Goal: Communication & Community: Answer question/provide support

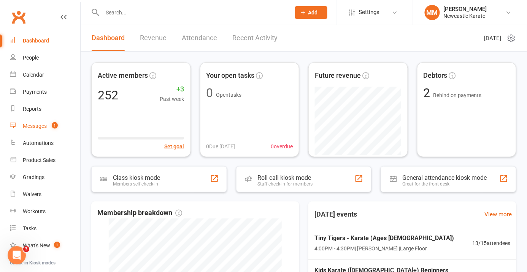
click at [38, 124] on div "Messages" at bounding box center [35, 126] width 24 height 6
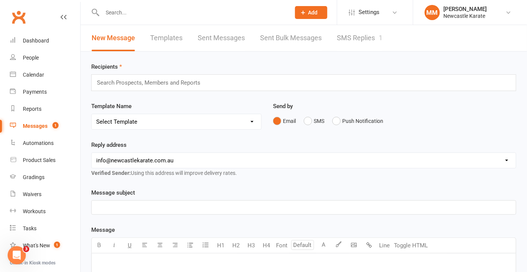
click at [359, 37] on link "SMS Replies 1" at bounding box center [360, 38] width 46 height 26
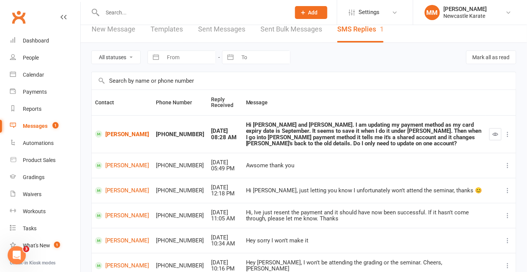
scroll to position [10, 0]
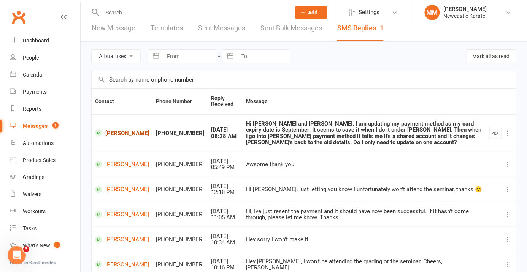
click at [125, 131] on link "[PERSON_NAME]" at bounding box center [122, 133] width 54 height 7
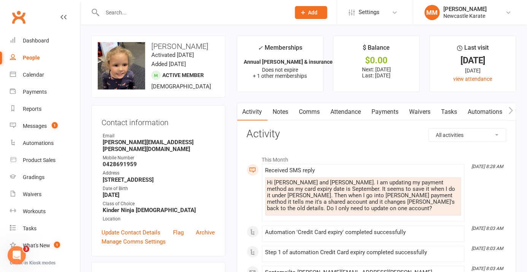
click at [304, 113] on link "Comms" at bounding box center [310, 111] width 32 height 17
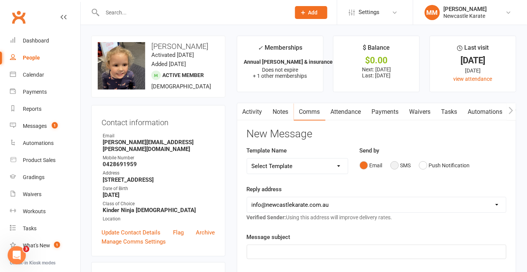
click at [396, 166] on button "SMS" at bounding box center [400, 165] width 21 height 14
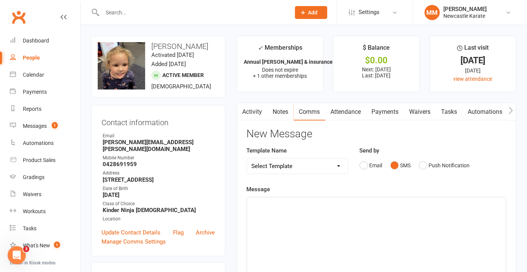
click at [289, 202] on p "﻿" at bounding box center [377, 204] width 250 height 9
click at [302, 204] on span "Hi, If you update one. just let us know the last 4 digits and we can merg to th…" at bounding box center [372, 209] width 240 height 16
click at [319, 204] on span "Hi, If you update one child. just let us know the last 4 digits and we can merg…" at bounding box center [365, 209] width 227 height 16
click at [382, 203] on span "Hi, If you update one child. then just let us know the last 4 digits and we can…" at bounding box center [371, 209] width 239 height 16
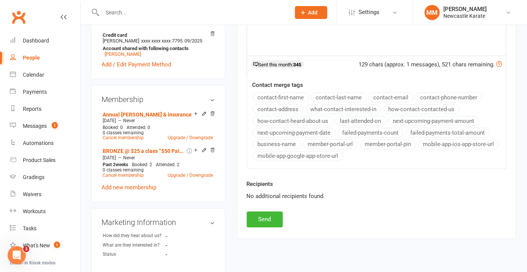
scroll to position [257, 0]
click at [267, 215] on button "Send" at bounding box center [265, 219] width 36 height 16
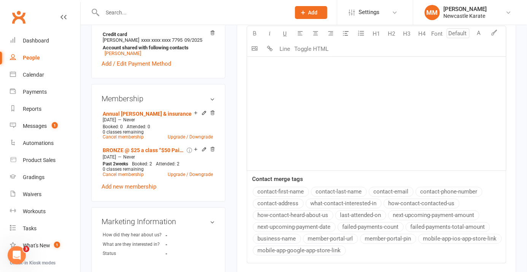
click at [22, 13] on link "Clubworx" at bounding box center [18, 17] width 19 height 19
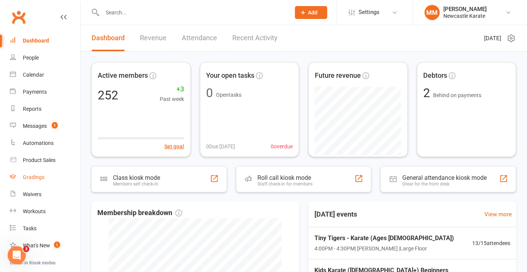
click at [40, 180] on div "Gradings" at bounding box center [34, 177] width 22 height 6
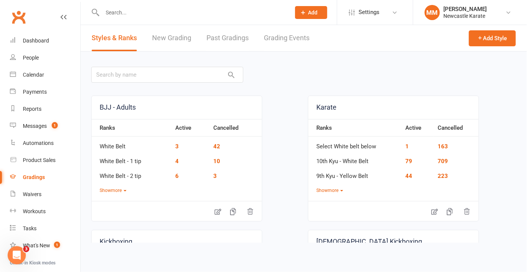
click at [286, 39] on link "Grading Events" at bounding box center [287, 38] width 46 height 26
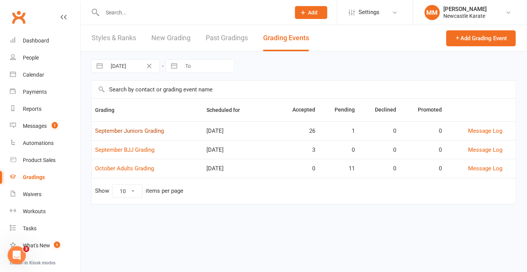
click at [143, 131] on link "September Juniors Grading" at bounding box center [129, 131] width 69 height 7
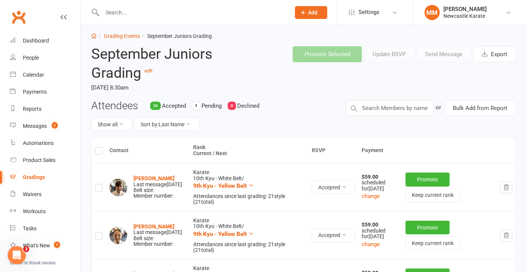
scroll to position [11, 0]
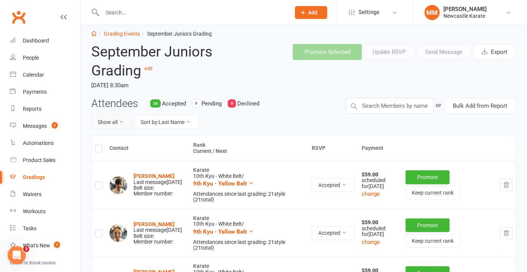
click at [116, 122] on button "Show all" at bounding box center [111, 123] width 41 height 14
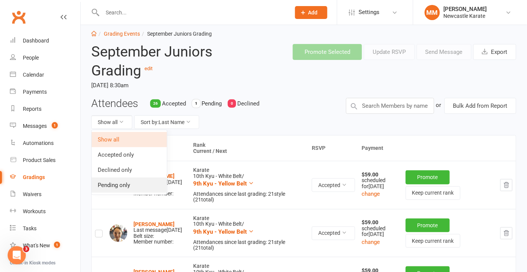
click at [119, 185] on link "Pending only" at bounding box center [129, 185] width 75 height 15
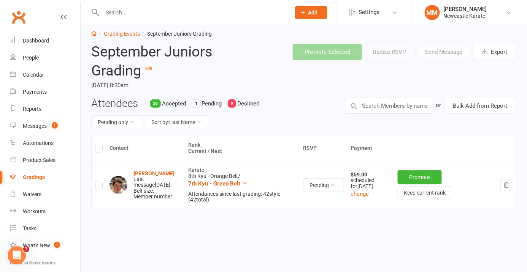
scroll to position [19, 0]
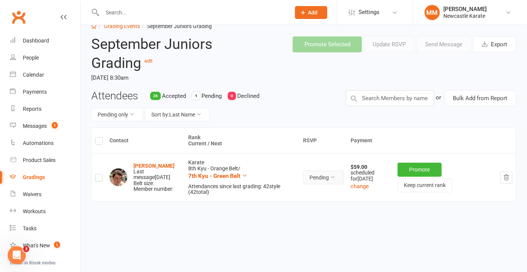
click at [336, 179] on icon at bounding box center [332, 177] width 5 height 5
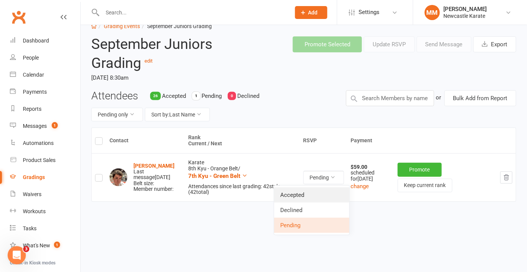
click at [318, 196] on link "Accepted" at bounding box center [311, 195] width 75 height 15
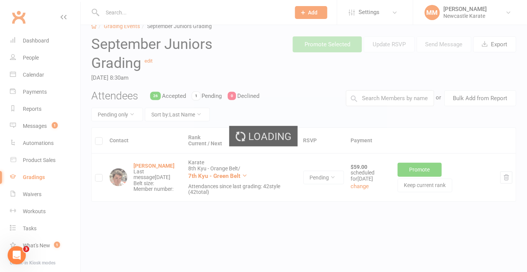
scroll to position [0, 0]
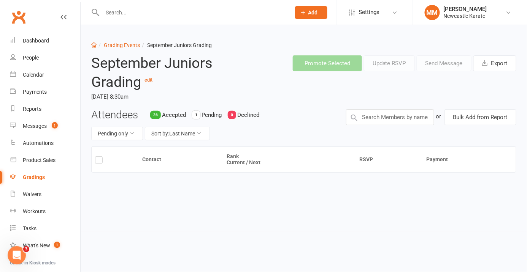
click at [21, 16] on link "Clubworx" at bounding box center [18, 17] width 19 height 19
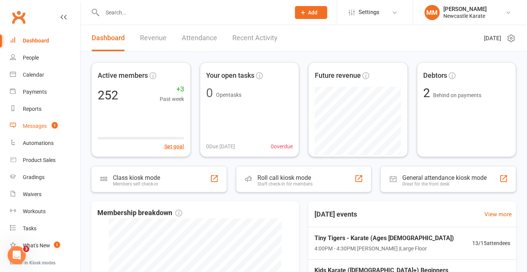
click at [33, 128] on div "Messages" at bounding box center [35, 126] width 24 height 6
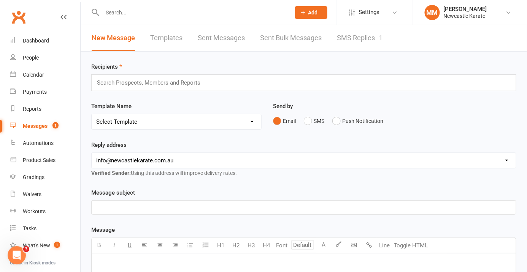
click at [348, 36] on link "SMS Replies 1" at bounding box center [360, 38] width 46 height 26
